Goal: Transaction & Acquisition: Purchase product/service

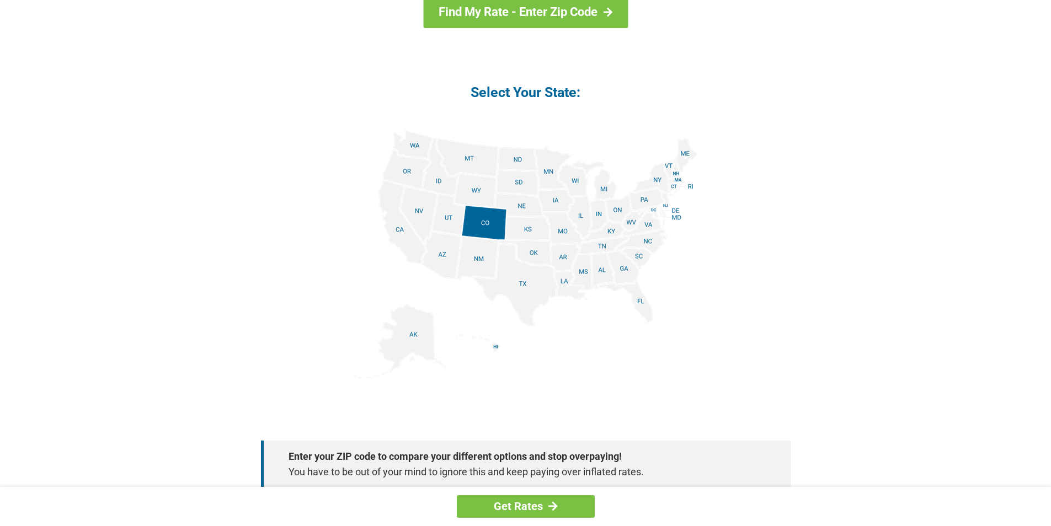
scroll to position [1269, 0]
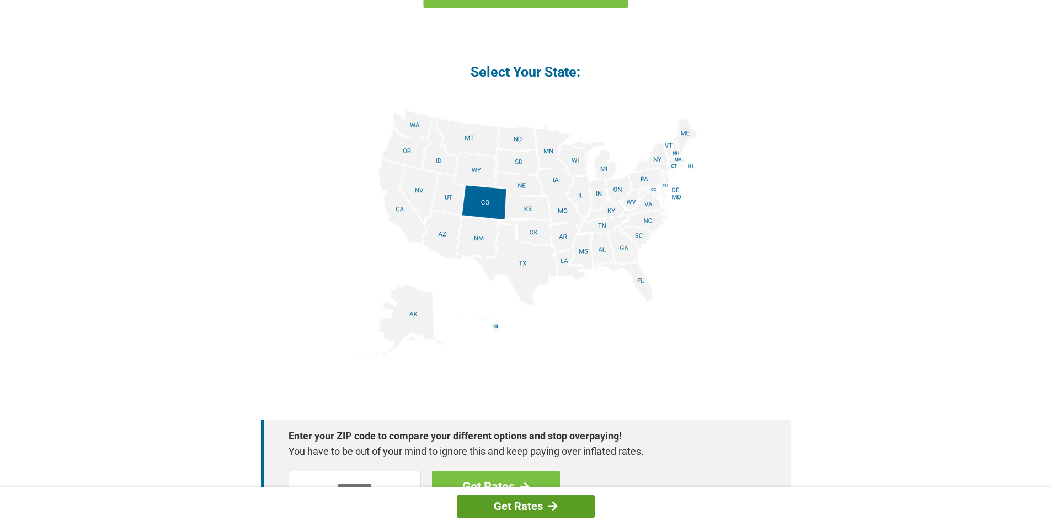
click at [537, 499] on link "Get Rates" at bounding box center [526, 507] width 138 height 23
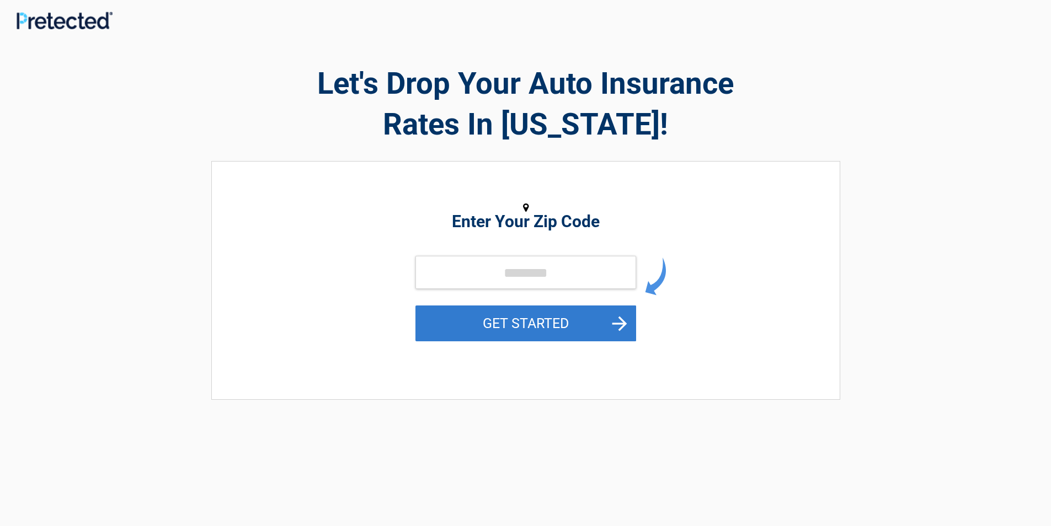
click at [479, 315] on button "GET STARTED" at bounding box center [526, 324] width 221 height 36
click at [468, 337] on button "GET STARTED" at bounding box center [526, 324] width 221 height 36
click at [429, 321] on button "GET STARTED" at bounding box center [526, 324] width 221 height 36
